Goal: Task Accomplishment & Management: Manage account settings

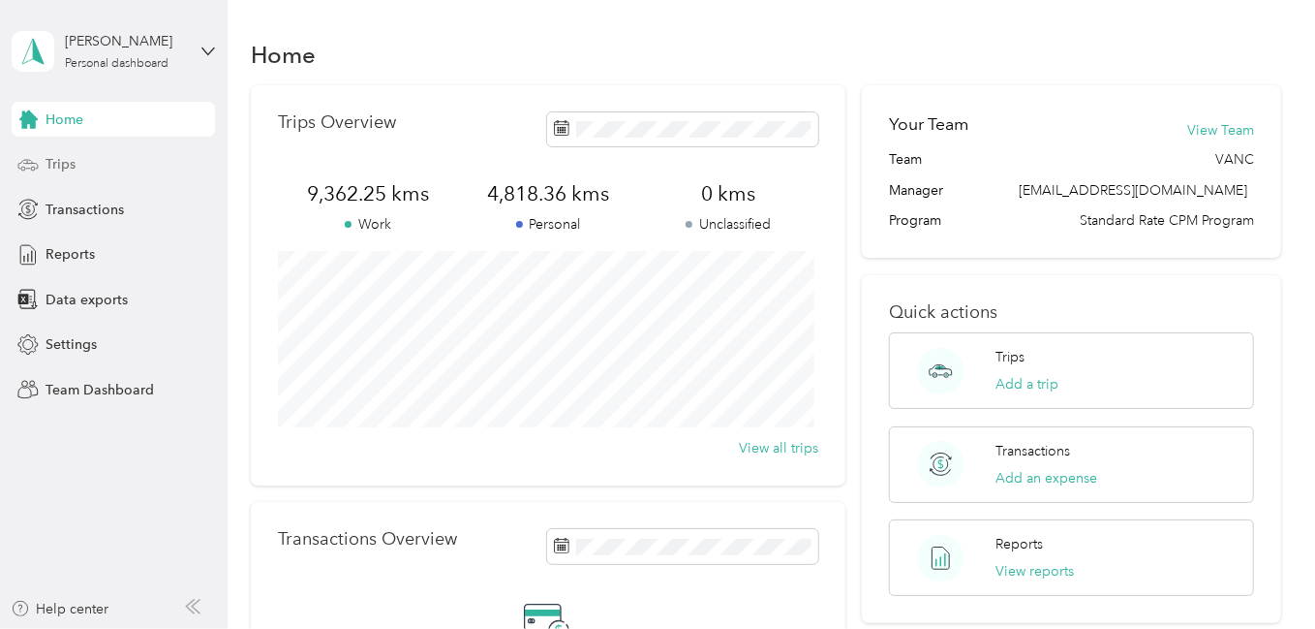
click at [51, 162] on span "Trips" at bounding box center [61, 164] width 30 height 20
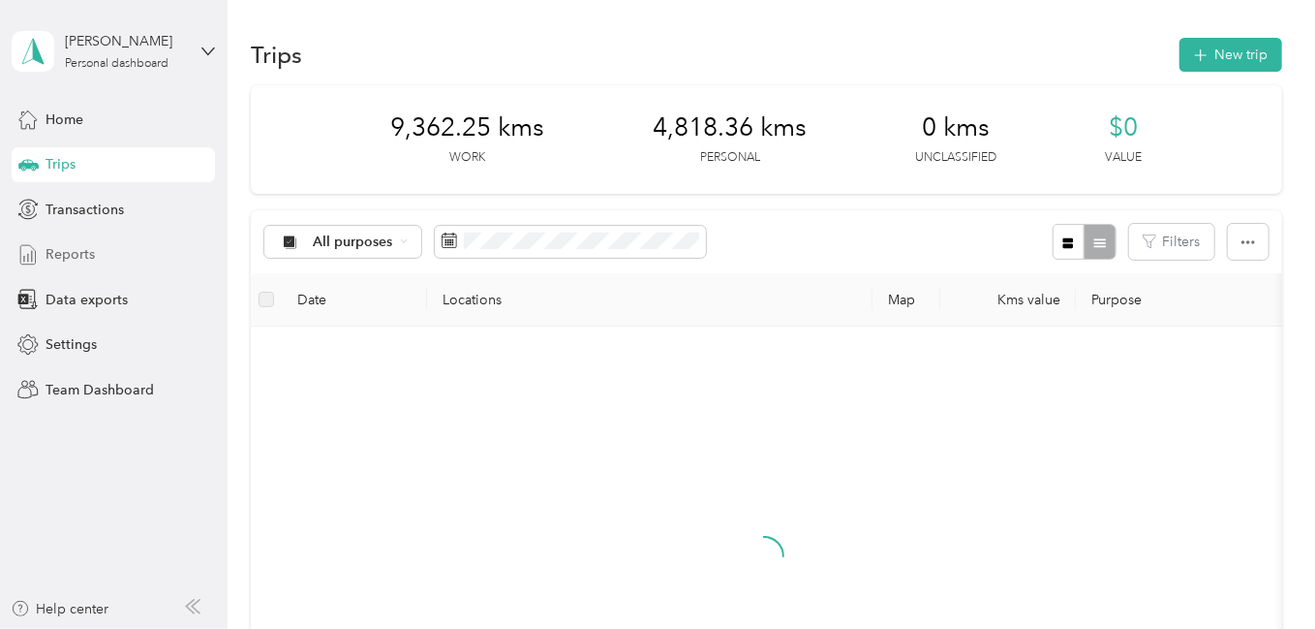
click at [104, 254] on div "Reports" at bounding box center [113, 254] width 203 height 35
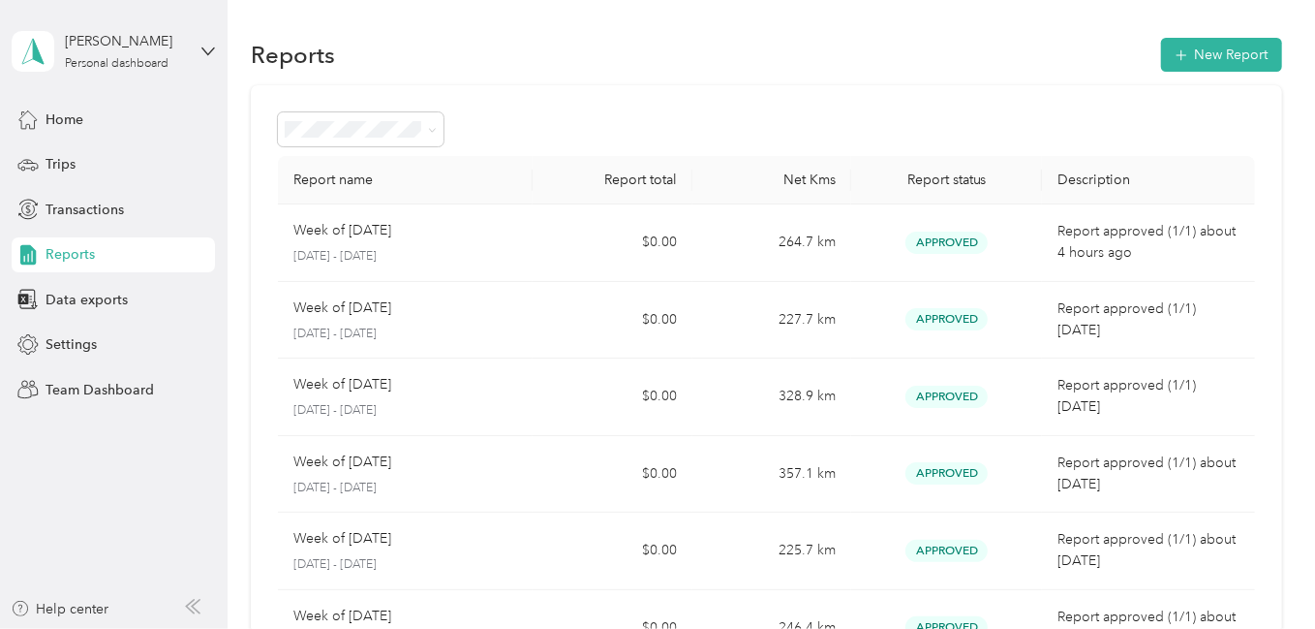
click at [94, 251] on span "Reports" at bounding box center [70, 254] width 49 height 20
click at [85, 107] on div "Home" at bounding box center [113, 119] width 203 height 35
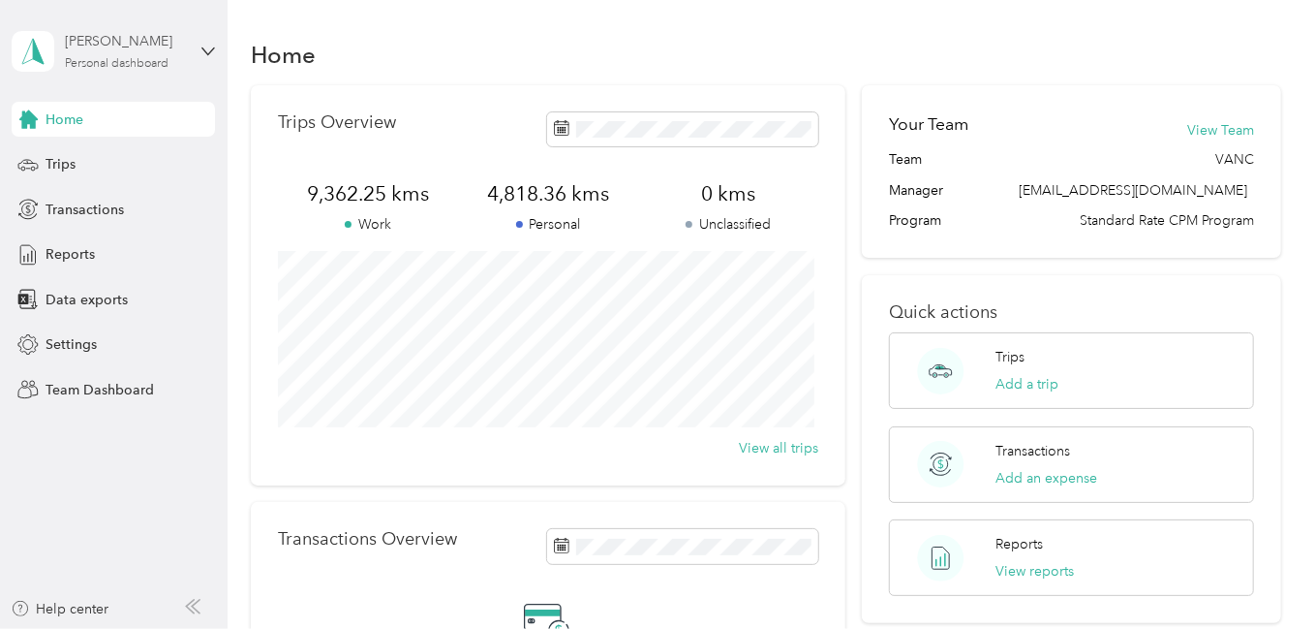
click at [139, 50] on div "[PERSON_NAME]" at bounding box center [125, 41] width 121 height 20
click at [105, 165] on div "Team dashboard" at bounding box center [216, 158] width 381 height 34
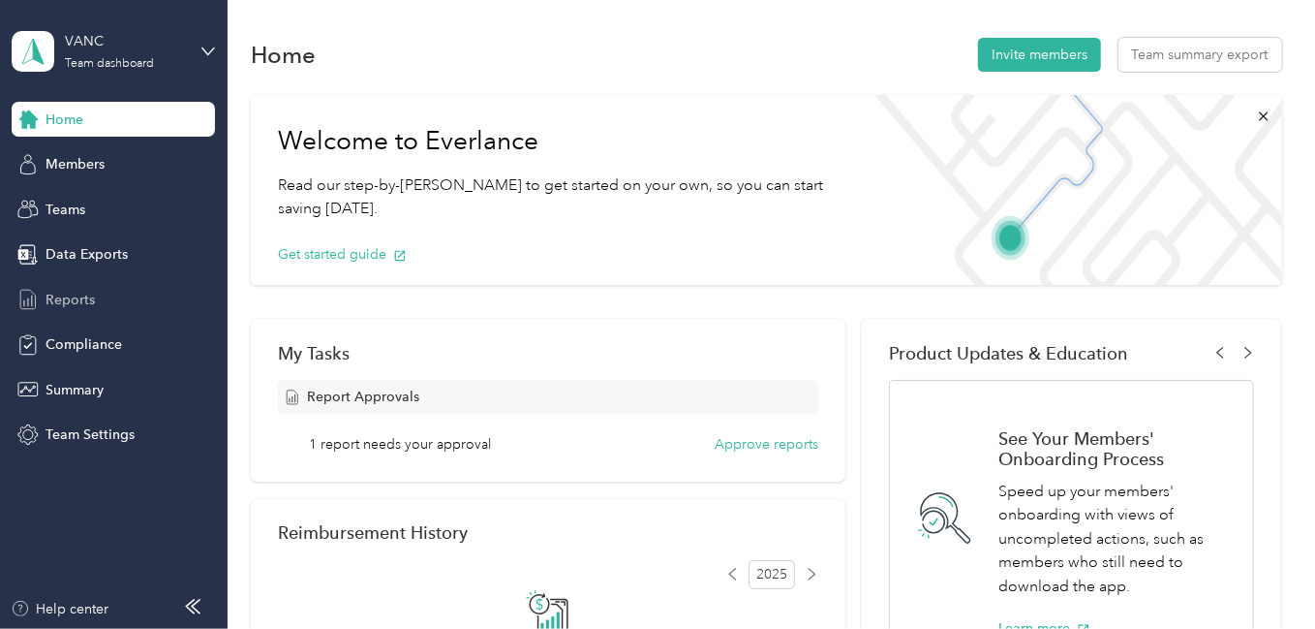
click at [86, 292] on span "Reports" at bounding box center [70, 300] width 49 height 20
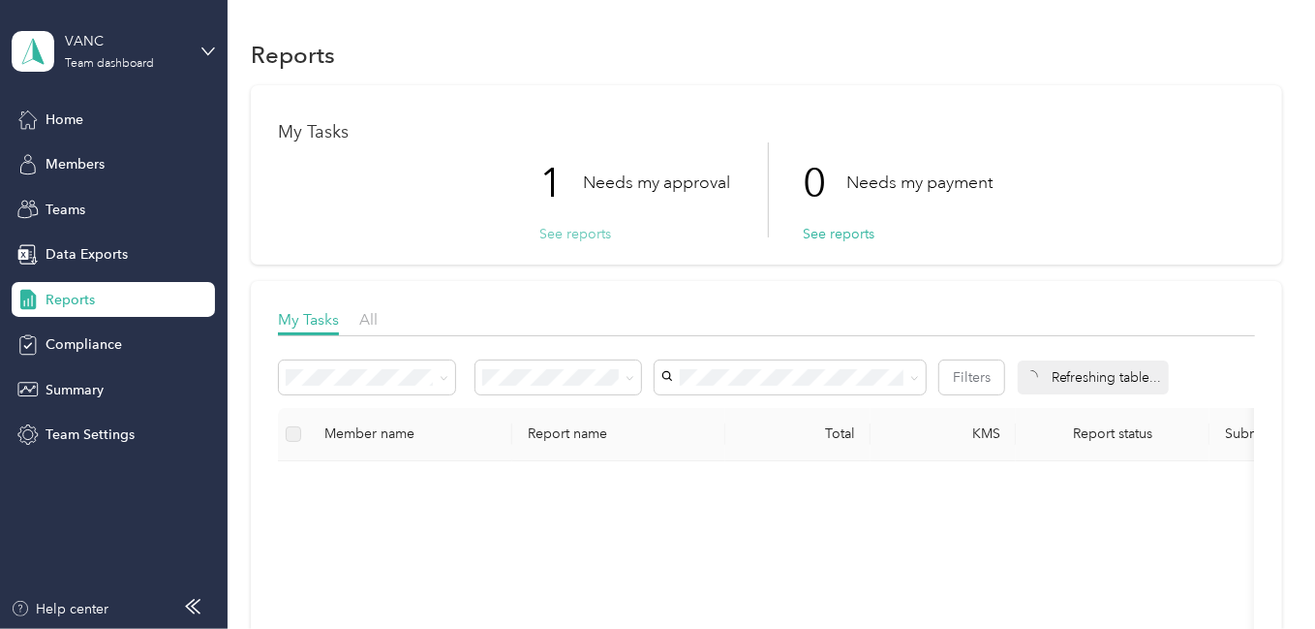
click at [569, 229] on button "See reports" at bounding box center [575, 234] width 72 height 20
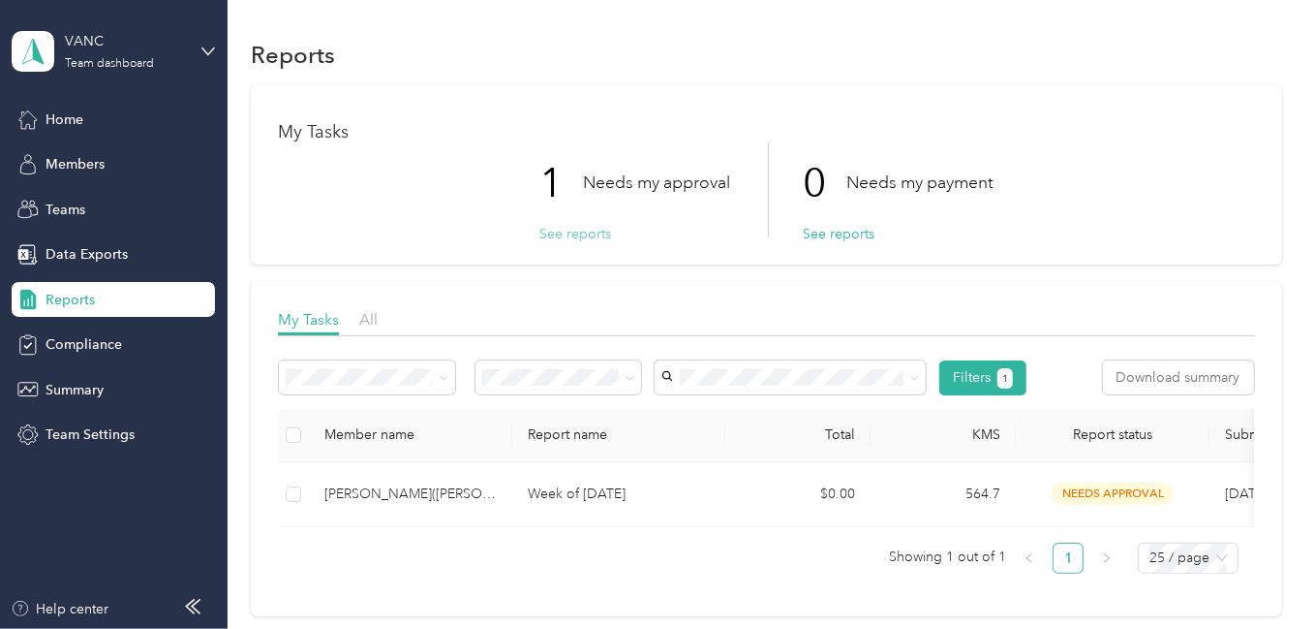
click at [561, 240] on button "See reports" at bounding box center [575, 234] width 72 height 20
click at [560, 234] on button "See reports" at bounding box center [575, 234] width 72 height 20
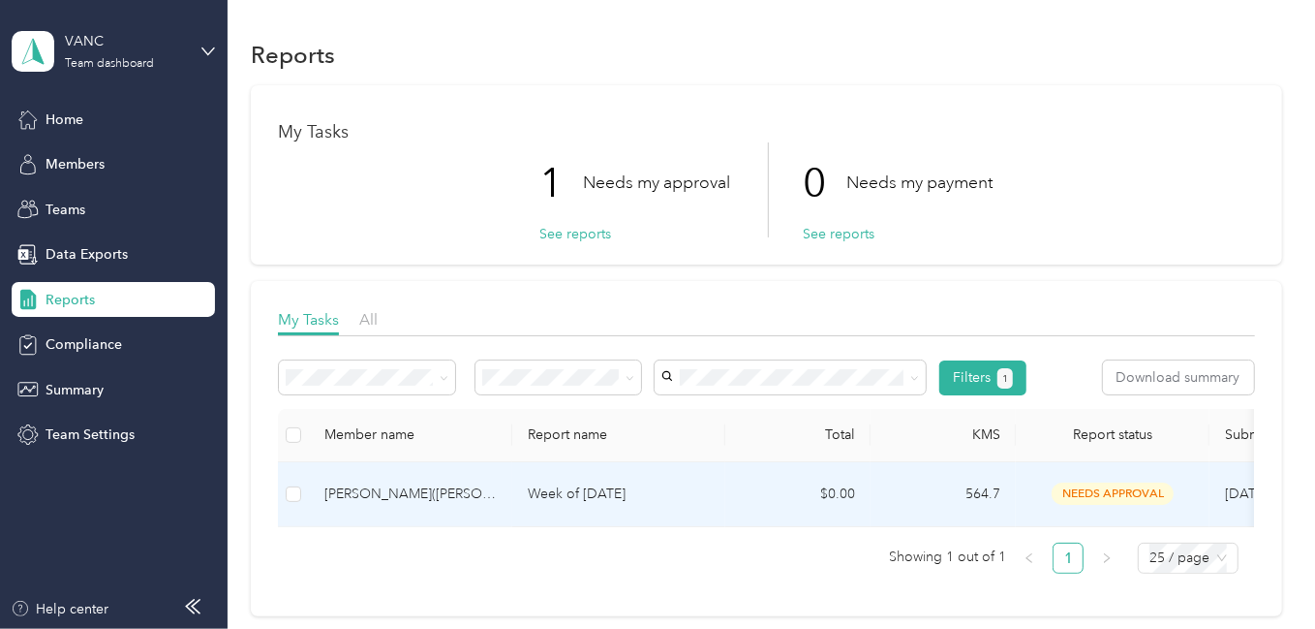
click at [639, 496] on p "Week of [DATE]" at bounding box center [619, 493] width 182 height 21
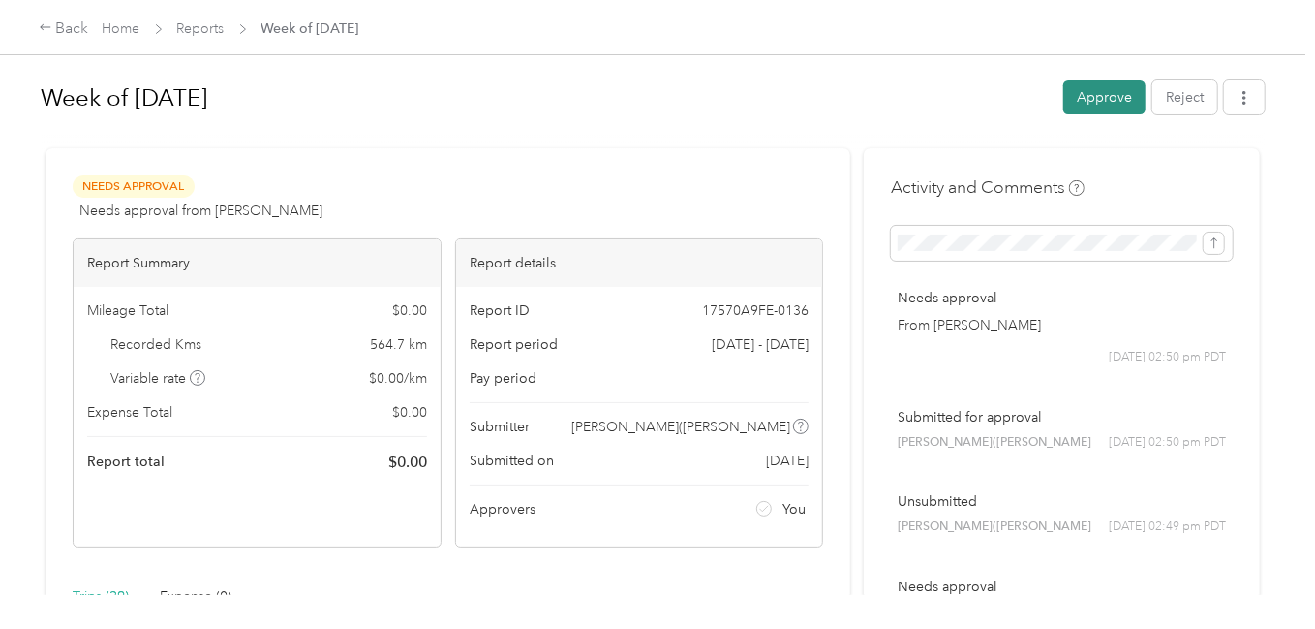
click at [1096, 101] on button "Approve" at bounding box center [1104, 97] width 82 height 34
